Goal: Browse casually

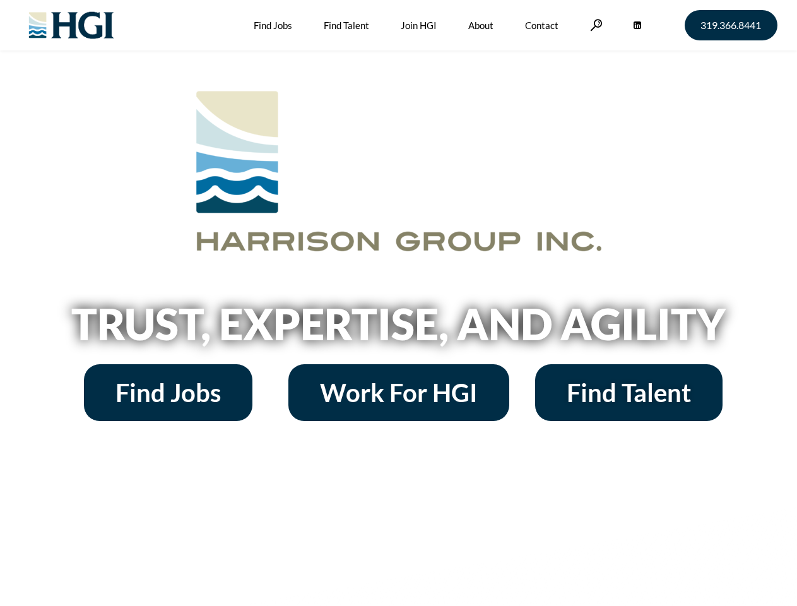
click at [398, 303] on h2 "Trust, Expertise, and Agility" at bounding box center [398, 323] width 719 height 43
click at [595, 25] on link at bounding box center [596, 25] width 13 height 12
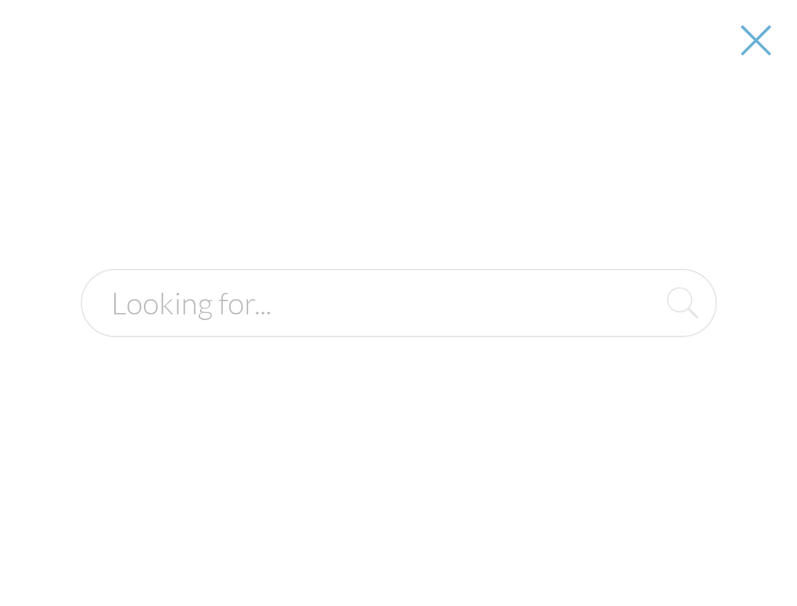
click at [398, 328] on h2 "Trust, Expertise, and Agility" at bounding box center [398, 323] width 719 height 43
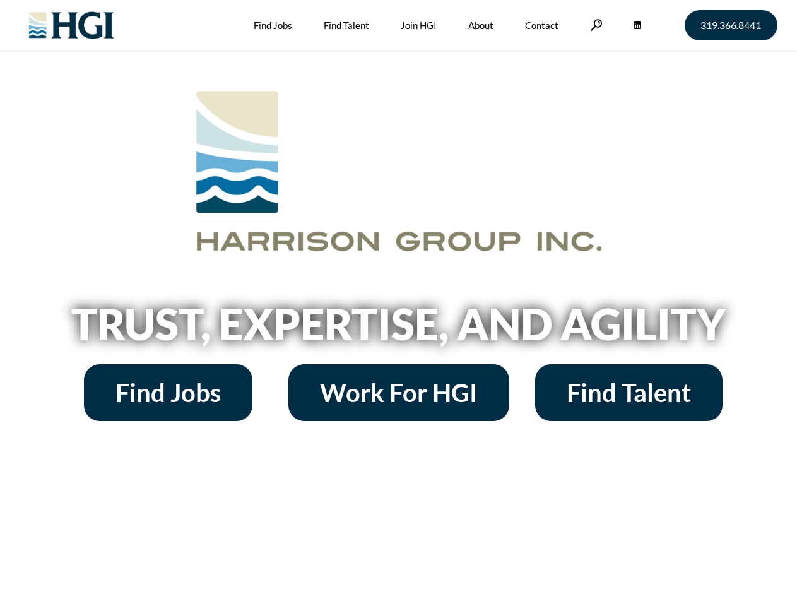
click at [398, 303] on h2 "Trust, Expertise, and Agility" at bounding box center [398, 323] width 719 height 43
click at [595, 25] on link at bounding box center [596, 25] width 13 height 12
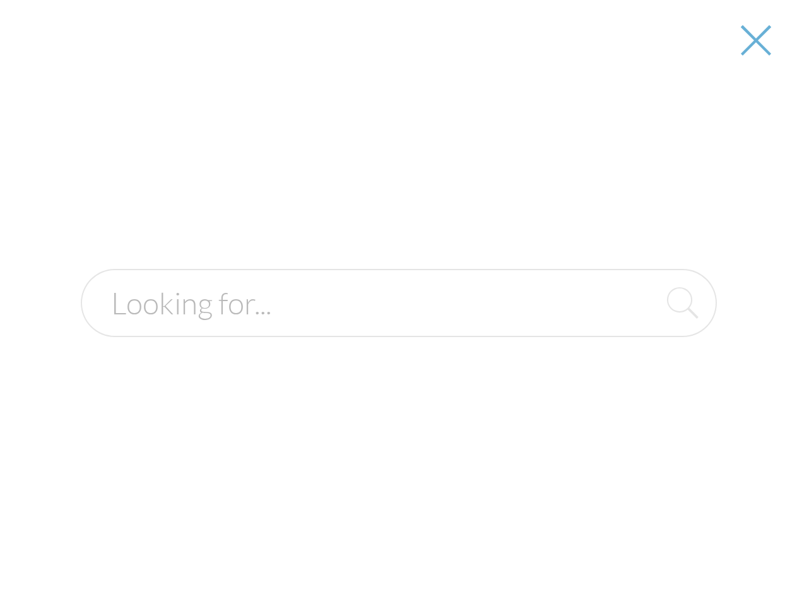
click at [398, 328] on h2 "Trust, Expertise, and Agility" at bounding box center [398, 323] width 719 height 43
